Goal: Task Accomplishment & Management: Use online tool/utility

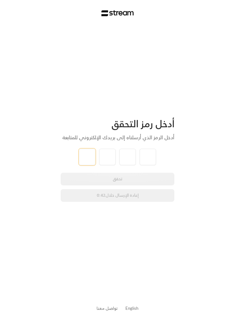
type input "4"
type input "9"
type input "0"
click at [215, 142] on div "أدخل رمز التحقق أدخل الرمز الذي أرسلناه إلى بريدك الإلكتروني للمتابعة 4 9 9 0 ت…" at bounding box center [117, 162] width 235 height 324
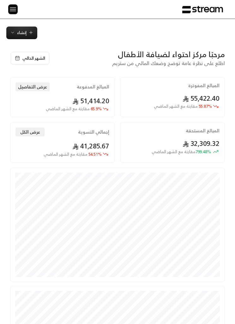
click at [16, 8] on img at bounding box center [13, 9] width 8 height 8
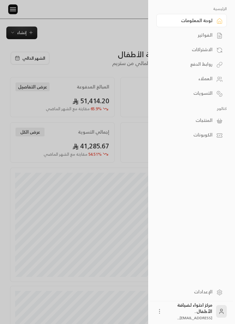
click at [212, 38] on div "الفواتير" at bounding box center [188, 35] width 48 height 6
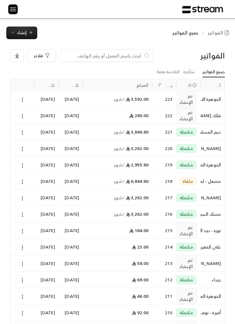
click at [124, 58] on input at bounding box center [102, 55] width 77 height 7
type input "صالح"
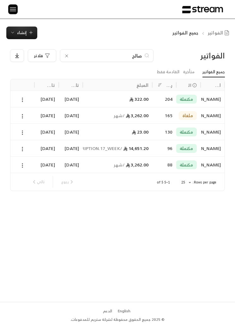
click at [21, 143] on div at bounding box center [22, 148] width 16 height 16
click at [64, 51] on div "صالح" at bounding box center [107, 55] width 94 height 13
click at [59, 52] on div "[PERSON_NAME]" at bounding box center [90, 55] width 160 height 13
click at [58, 51] on div "[PERSON_NAME]" at bounding box center [90, 55] width 160 height 13
click at [66, 56] on icon at bounding box center [66, 56] width 3 height 3
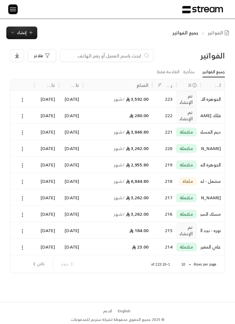
click at [23, 163] on icon at bounding box center [23, 166] width 6 height 6
click at [31, 179] on li "عرض" at bounding box center [28, 181] width 15 height 11
click at [129, 52] on input at bounding box center [102, 55] width 77 height 7
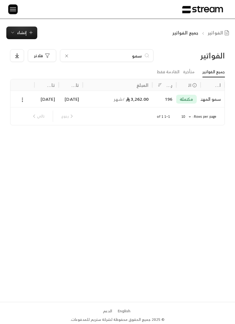
type input "سمو"
click at [25, 96] on button at bounding box center [22, 99] width 7 height 7
click at [52, 98] on div at bounding box center [117, 162] width 235 height 324
click at [70, 99] on div "[DATE]" at bounding box center [71, 99] width 16 height 16
click at [133, 55] on input "سمو" at bounding box center [107, 55] width 70 height 7
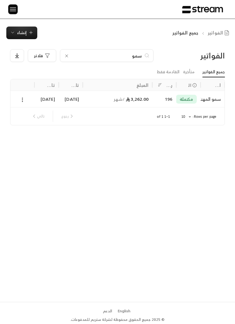
click at [133, 55] on input "سمو" at bounding box center [107, 55] width 70 height 7
click at [64, 51] on div "سمو" at bounding box center [107, 55] width 94 height 13
click at [68, 51] on div "سمو" at bounding box center [107, 55] width 94 height 13
click at [70, 54] on div "سمو" at bounding box center [107, 55] width 94 height 13
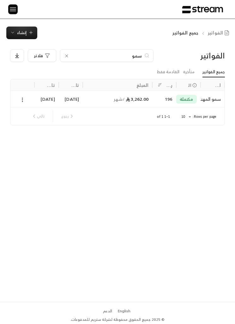
click at [70, 54] on div "سمو" at bounding box center [107, 55] width 94 height 13
click at [120, 57] on input "سمو" at bounding box center [107, 55] width 70 height 7
click at [119, 57] on input "سمو" at bounding box center [107, 55] width 70 height 7
type input "س"
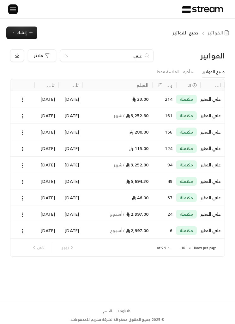
type input "علي"
click at [22, 112] on button at bounding box center [22, 115] width 7 height 7
click at [32, 127] on li "عرض" at bounding box center [28, 132] width 15 height 11
click at [137, 50] on div "علي" at bounding box center [107, 55] width 94 height 13
click at [136, 52] on input "علي" at bounding box center [107, 55] width 70 height 7
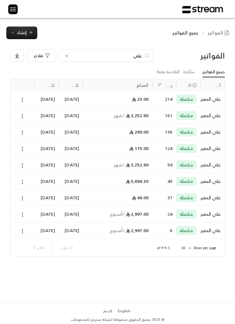
click at [74, 53] on input "علي" at bounding box center [107, 55] width 70 height 7
click at [65, 55] on icon at bounding box center [66, 55] width 5 height 5
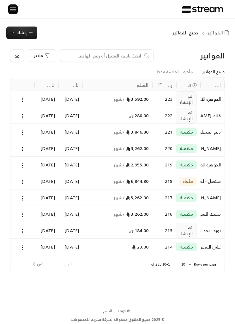
click at [130, 58] on input at bounding box center [102, 55] width 77 height 7
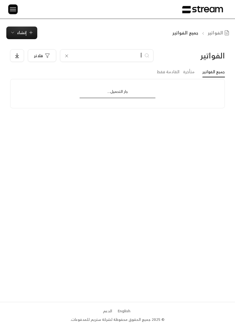
type input "أم"
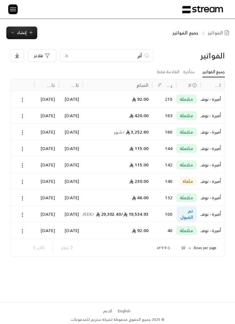
click at [31, 130] on div at bounding box center [22, 132] width 24 height 16
click at [131, 54] on input "أم" at bounding box center [107, 55] width 70 height 7
click at [137, 55] on input "أم" at bounding box center [107, 55] width 70 height 7
type input "أ"
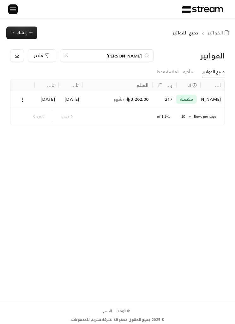
type input "[PERSON_NAME]"
click at [23, 96] on button at bounding box center [22, 99] width 7 height 7
click at [27, 118] on li "عرض" at bounding box center [28, 115] width 15 height 11
